Goal: Task Accomplishment & Management: Manage account settings

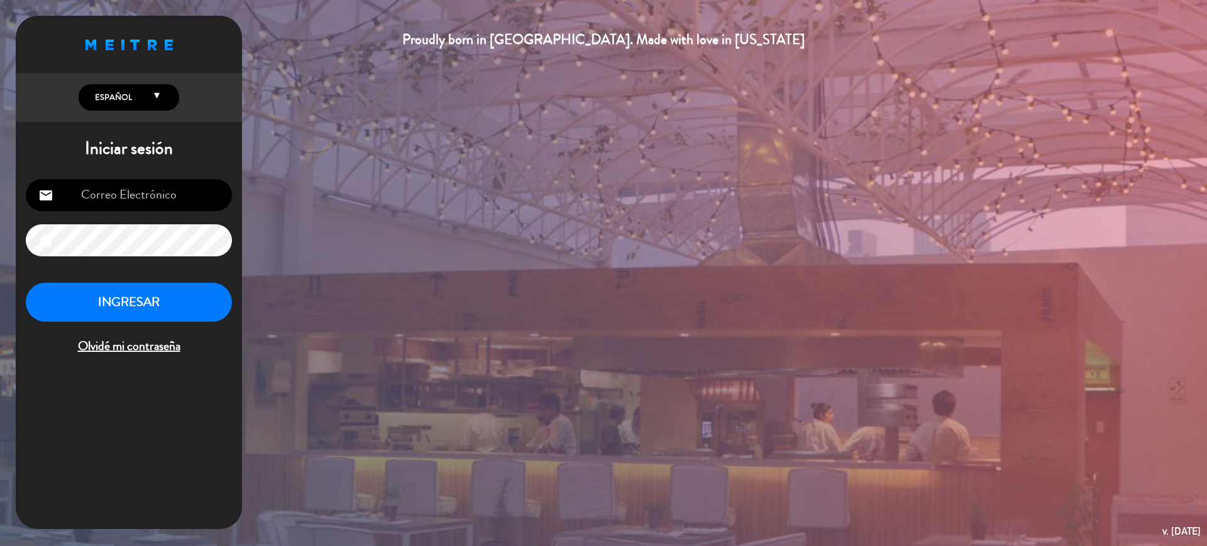
type input "[EMAIL_ADDRESS][DOMAIN_NAME]"
click at [163, 307] on button "INGRESAR" at bounding box center [129, 303] width 206 height 40
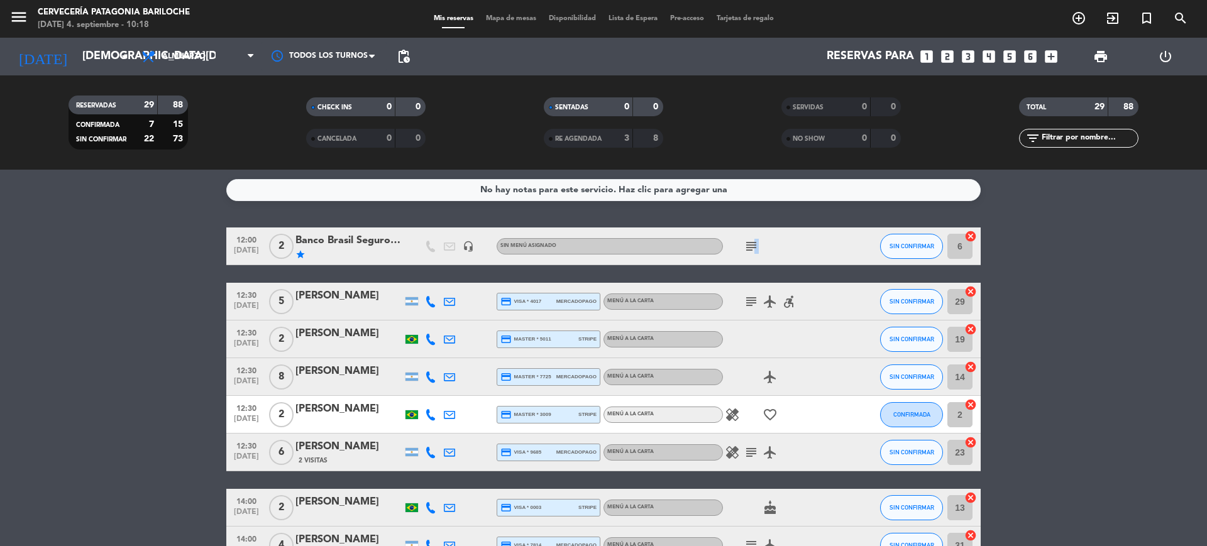
click at [756, 250] on icon "subject" at bounding box center [751, 246] width 15 height 15
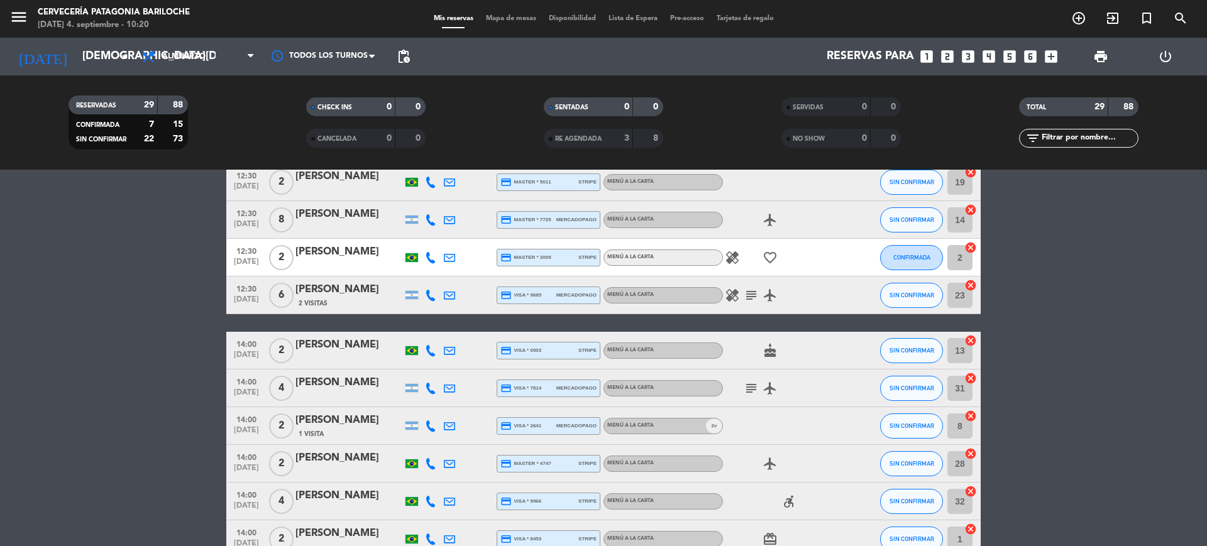
scroll to position [236, 0]
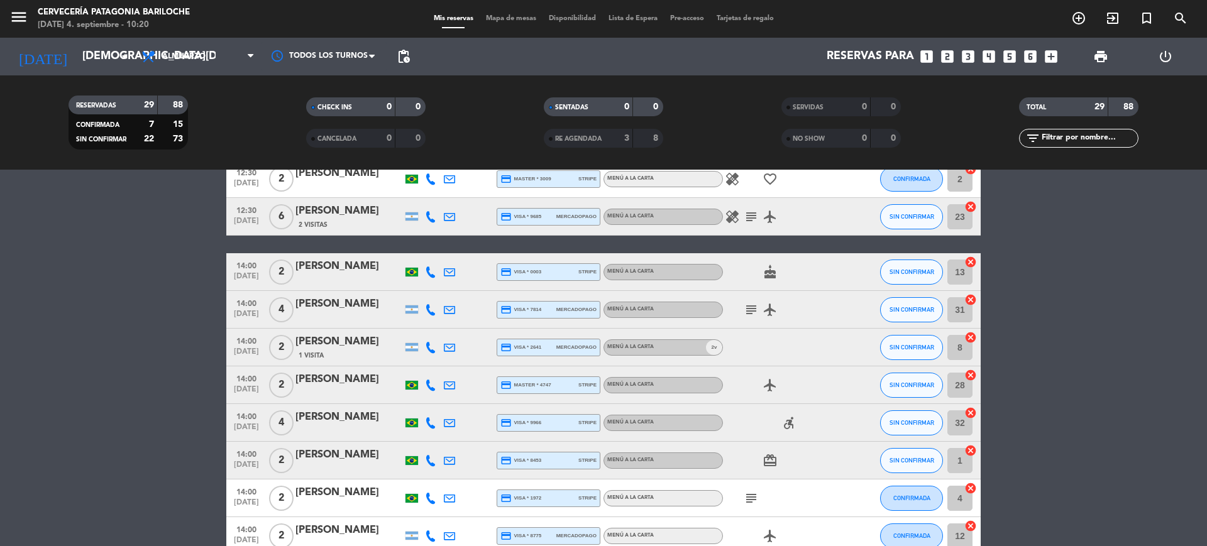
click at [747, 311] on icon "subject" at bounding box center [751, 309] width 15 height 15
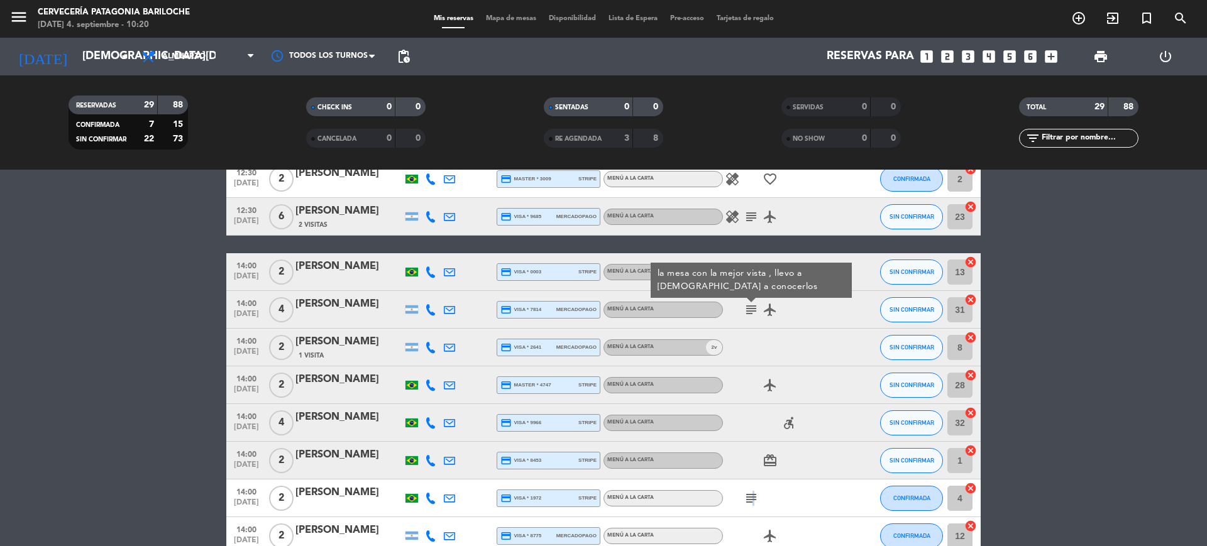
click at [751, 497] on icon "subject" at bounding box center [751, 498] width 15 height 15
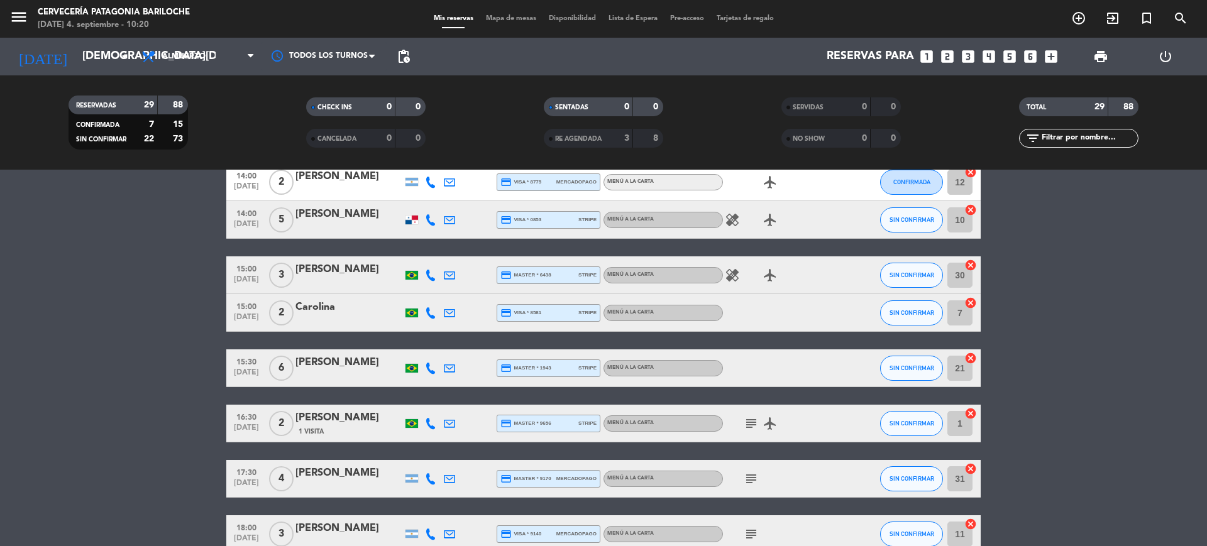
scroll to position [629, 0]
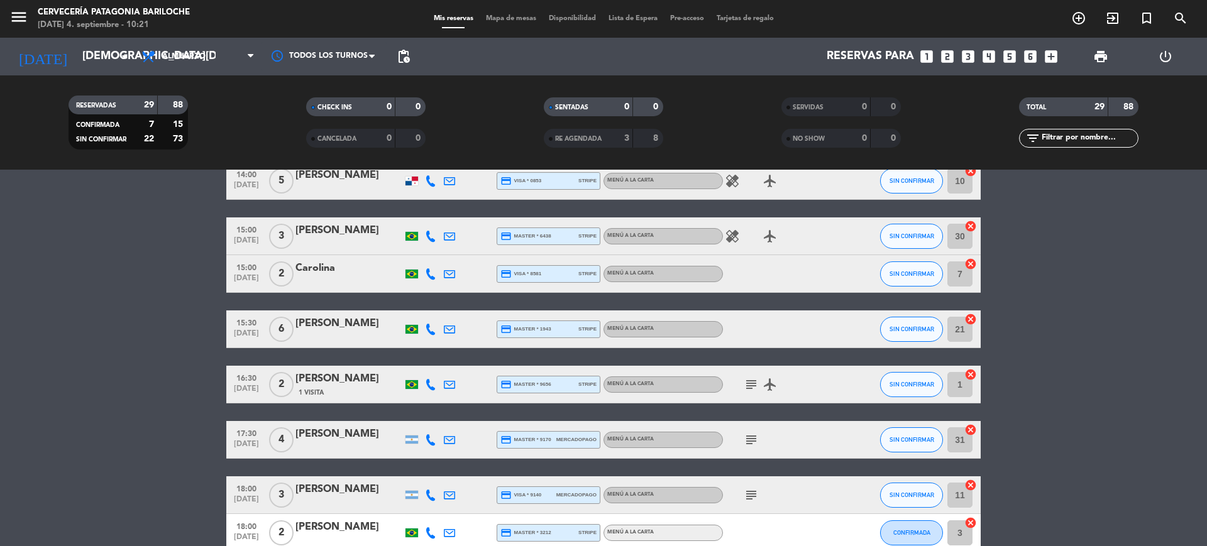
click at [749, 388] on icon "subject" at bounding box center [751, 384] width 15 height 15
click at [751, 437] on icon "subject" at bounding box center [751, 439] width 15 height 15
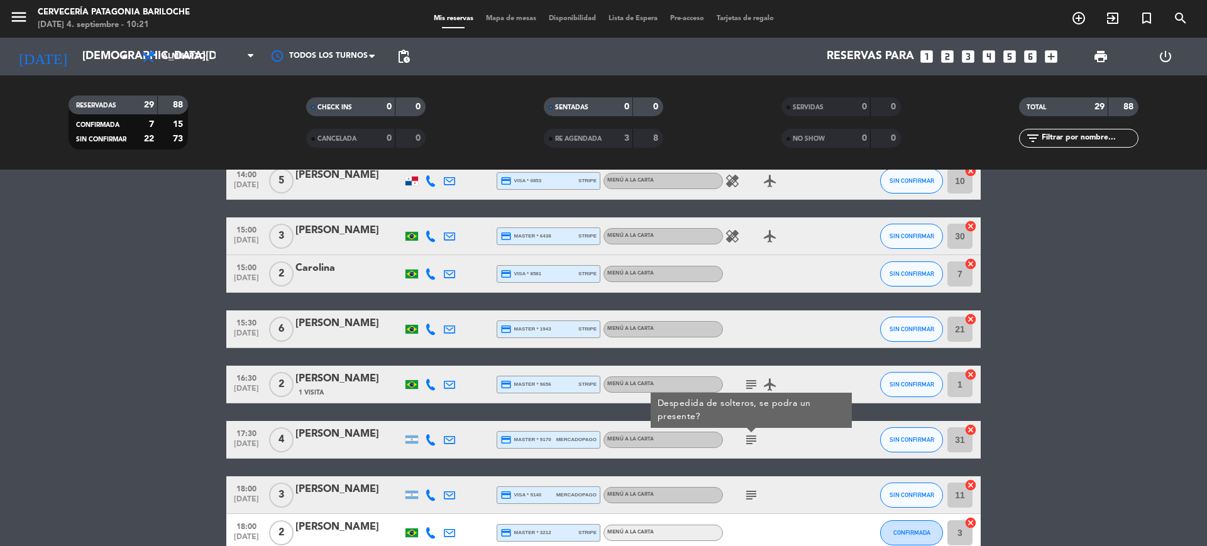
click at [755, 490] on icon "subject" at bounding box center [751, 495] width 15 height 15
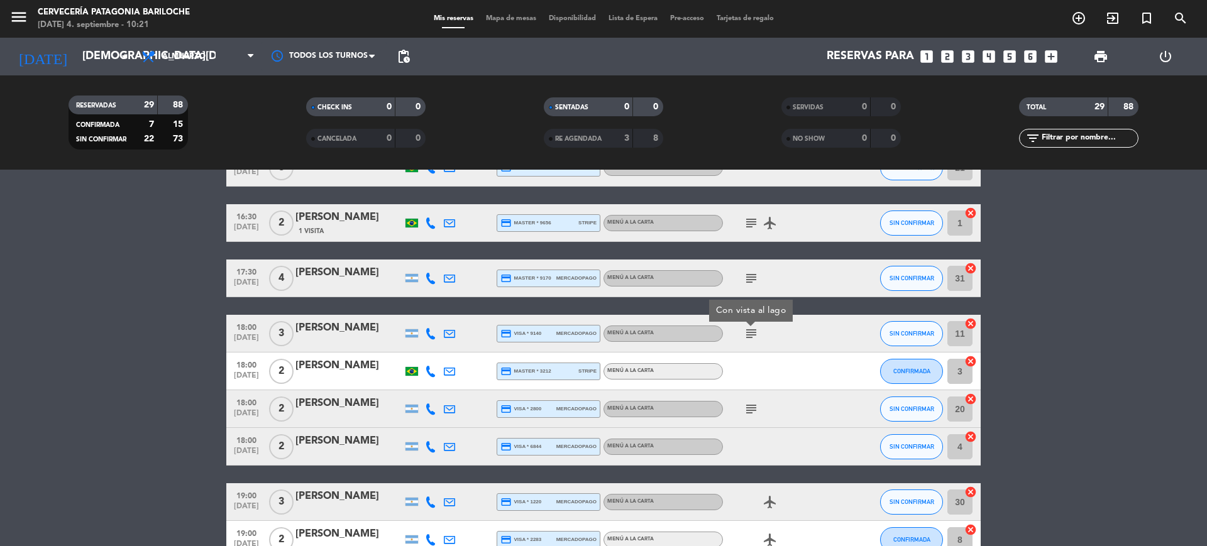
scroll to position [864, 0]
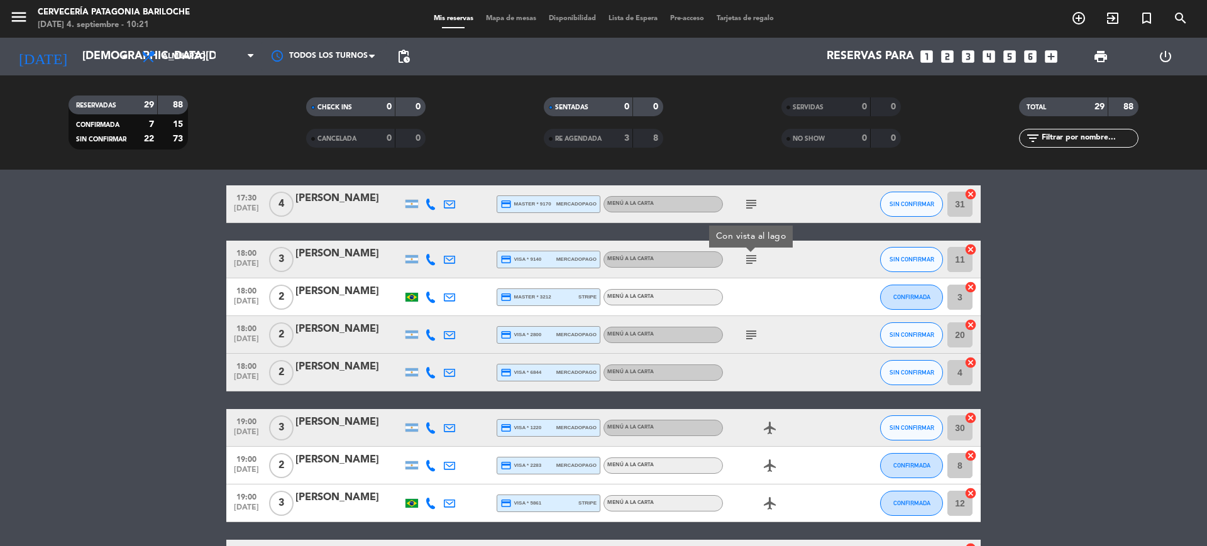
click at [752, 334] on icon "subject" at bounding box center [751, 334] width 15 height 15
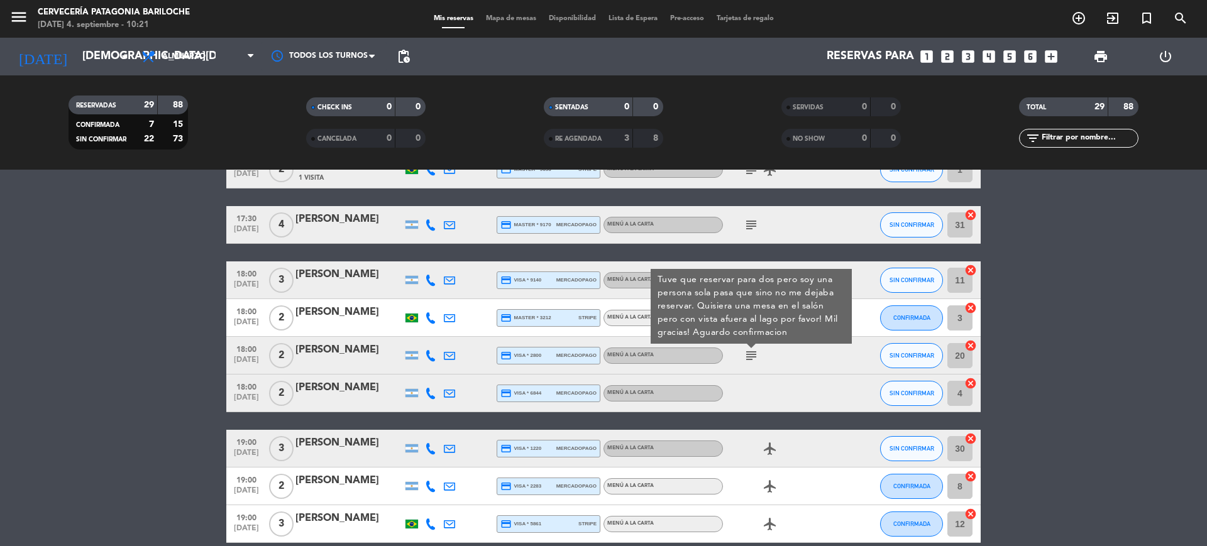
scroll to position [778, 0]
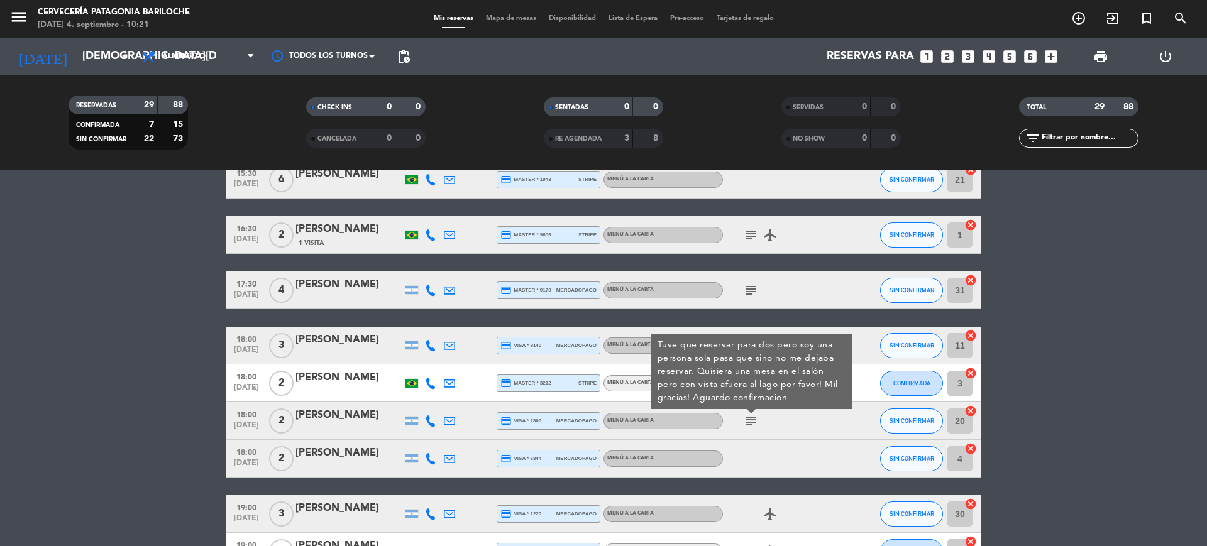
click at [493, 25] on div "menu Cervecería Patagonia Bariloche [DATE] 4. septiembre - 10:21 Mis reservas M…" at bounding box center [603, 19] width 1207 height 38
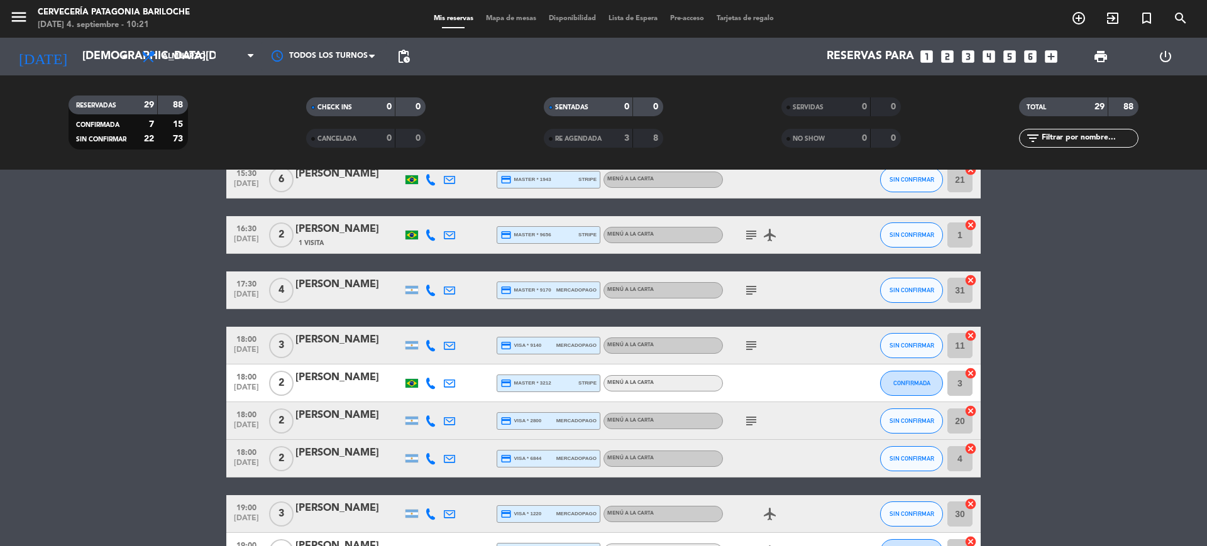
click at [500, 18] on span "Mapa de mesas" at bounding box center [511, 18] width 63 height 7
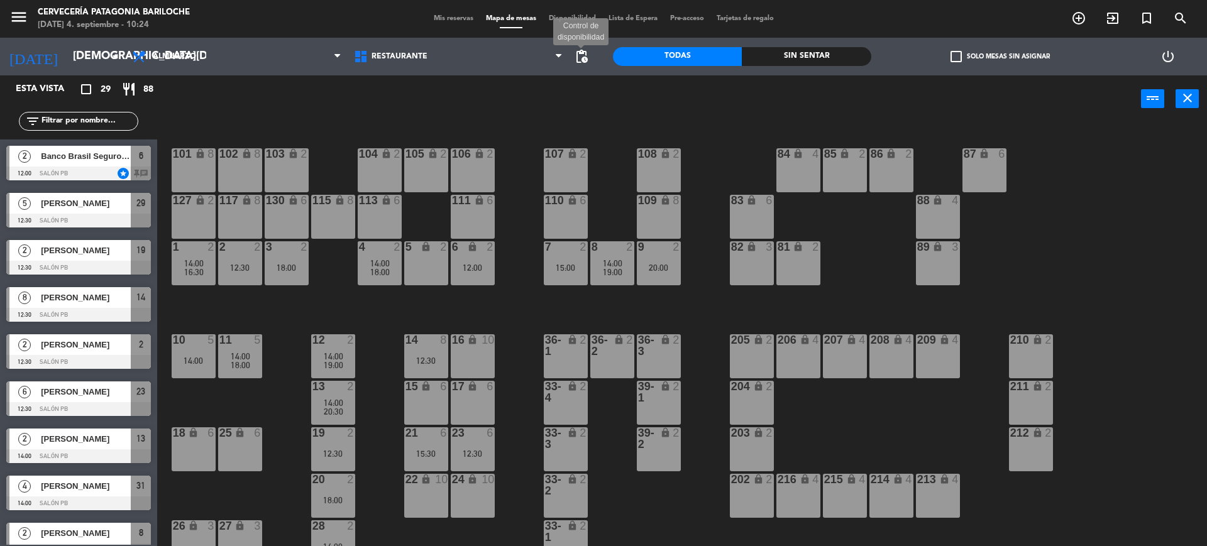
click at [578, 62] on span "pending_actions" at bounding box center [581, 56] width 15 height 15
